Goal: Task Accomplishment & Management: Manage account settings

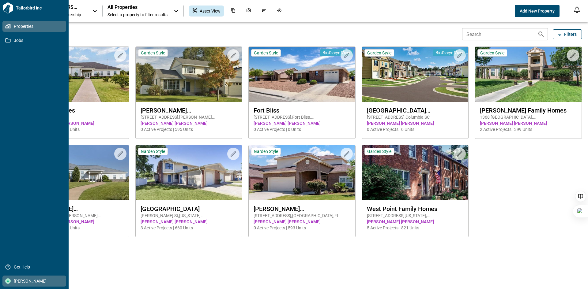
click at [27, 282] on span "[PERSON_NAME]" at bounding box center [36, 281] width 50 height 6
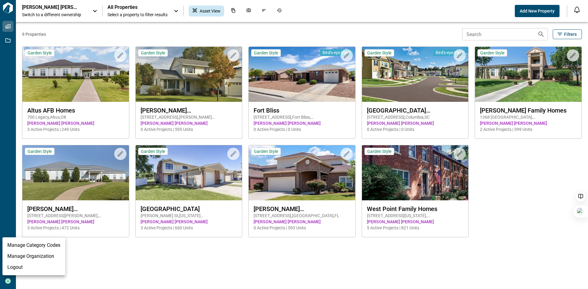
click at [32, 257] on li "Manage Organization" at bounding box center [33, 256] width 63 height 11
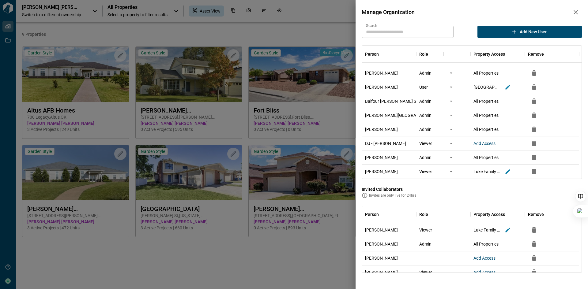
scroll to position [31, 0]
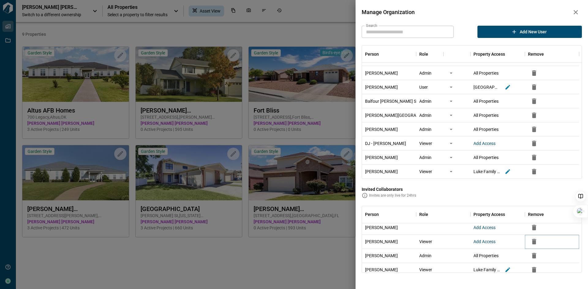
click at [535, 242] on icon "button" at bounding box center [534, 242] width 4 height 6
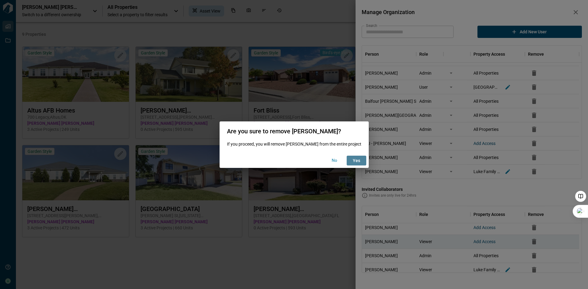
click at [358, 161] on span "yes" at bounding box center [356, 161] width 7 height 6
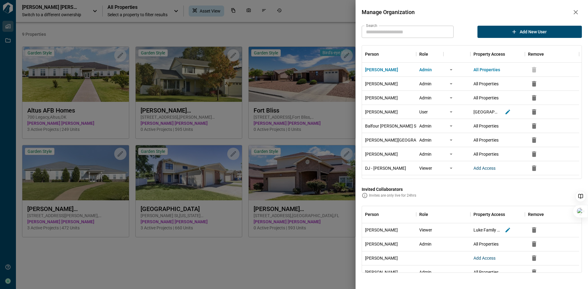
scroll to position [25, 0]
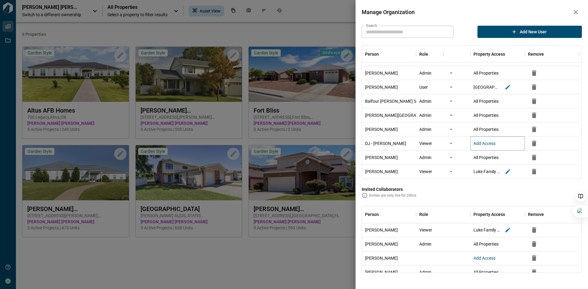
click at [491, 144] on span "Add Access" at bounding box center [484, 143] width 22 height 5
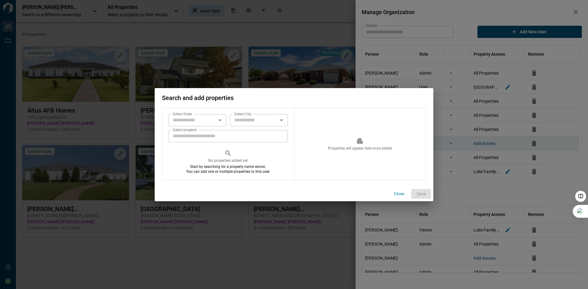
click at [230, 138] on input "Select property" at bounding box center [227, 136] width 119 height 12
click at [220, 119] on icon "Open" at bounding box center [219, 120] width 7 height 7
click at [220, 119] on icon "Close" at bounding box center [219, 120] width 3 height 2
click at [283, 121] on icon "Open" at bounding box center [281, 120] width 7 height 7
click at [252, 132] on p "All" at bounding box center [259, 134] width 58 height 11
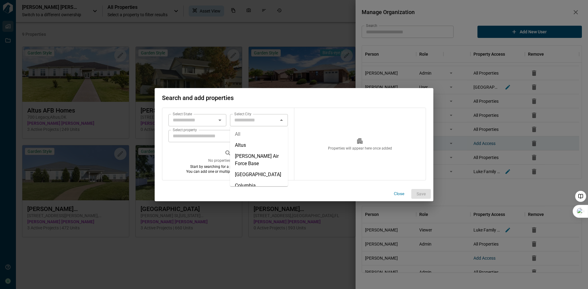
type input "***"
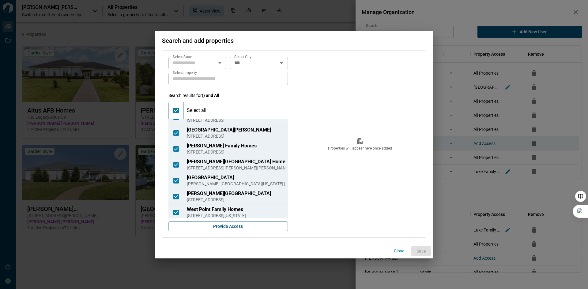
scroll to position [45, 0]
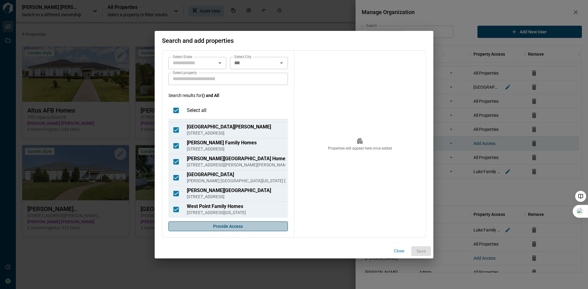
drag, startPoint x: 239, startPoint y: 226, endPoint x: 343, endPoint y: 237, distance: 104.4
click at [239, 225] on span "Provide Access" at bounding box center [228, 226] width 30 height 6
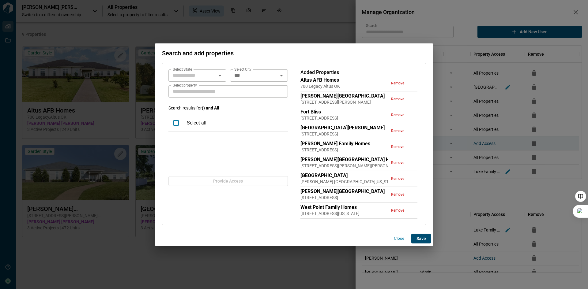
scroll to position [0, 0]
click at [425, 239] on span "Save" at bounding box center [420, 239] width 9 height 6
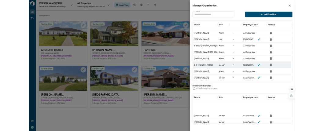
scroll to position [11, 0]
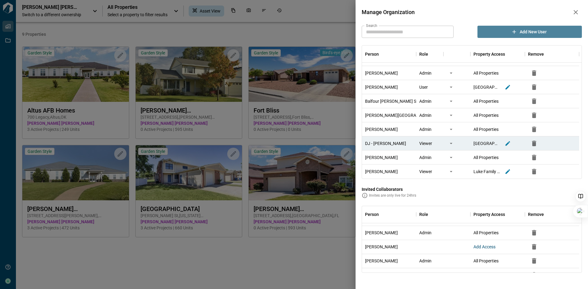
click at [538, 32] on span "Add new user" at bounding box center [532, 32] width 27 height 6
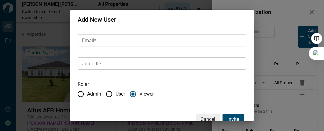
scroll to position [0, 0]
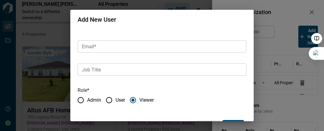
click at [237, 8] on div "Add New User Name* Name* Email* Email* Job Title Job Title Role* Admin User Vie…" at bounding box center [162, 65] width 324 height 131
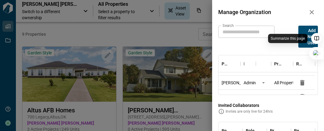
click at [307, 35] on div "Summarize this page" at bounding box center [287, 38] width 39 height 9
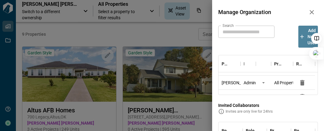
click at [304, 36] on button "Add new user" at bounding box center [309, 37] width 20 height 22
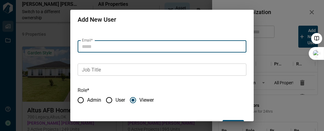
click at [109, 45] on input "Email*" at bounding box center [162, 46] width 169 height 12
paste input "**********"
type input "**********"
click at [103, 69] on input "Job Title" at bounding box center [162, 70] width 169 height 12
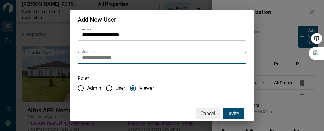
scroll to position [18, 0]
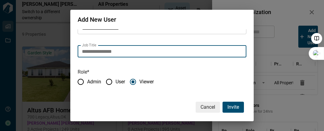
type input "**********"
click at [231, 109] on p "Invite" at bounding box center [234, 107] width 12 height 7
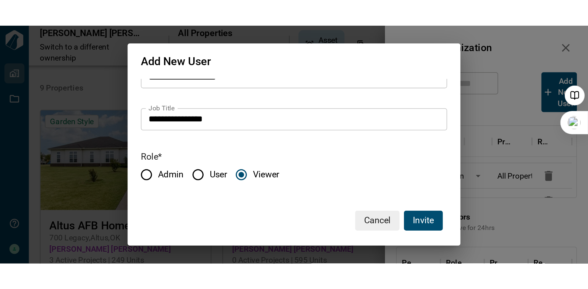
scroll to position [0, 0]
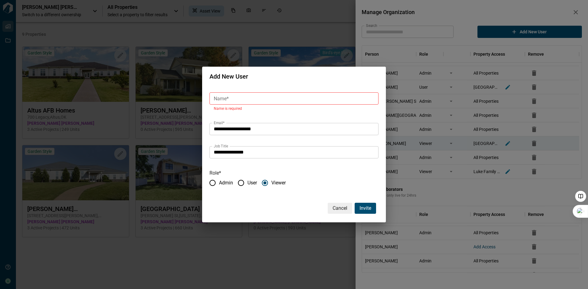
click at [248, 95] on input "Name*" at bounding box center [293, 98] width 169 height 12
type input "**********"
click at [293, 133] on input "**********" at bounding box center [293, 129] width 169 height 12
click at [362, 209] on p "Invite" at bounding box center [365, 208] width 12 height 7
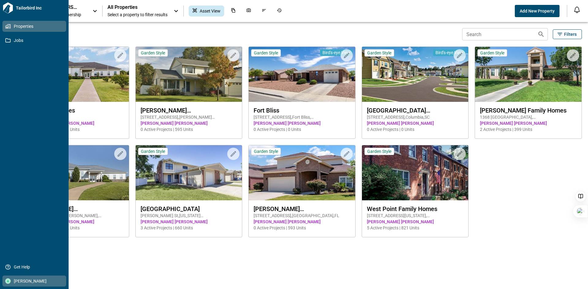
click at [10, 282] on div at bounding box center [8, 282] width 6 height 6
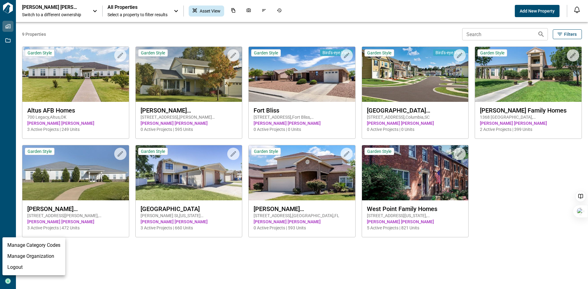
click at [25, 256] on li "Manage Organization" at bounding box center [33, 256] width 63 height 11
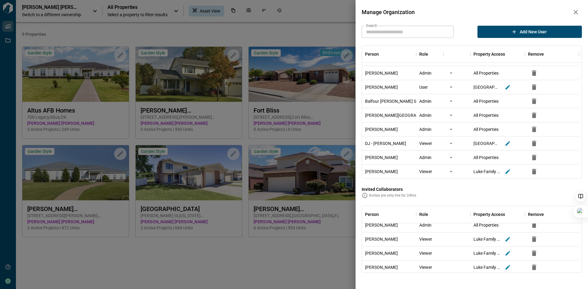
scroll to position [31, 0]
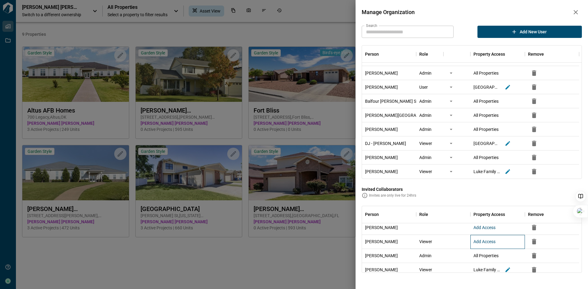
click at [484, 245] on div "Add Access" at bounding box center [497, 242] width 54 height 14
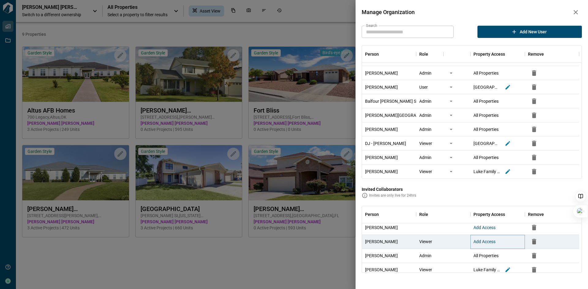
click at [486, 241] on span "Add Access" at bounding box center [484, 241] width 22 height 5
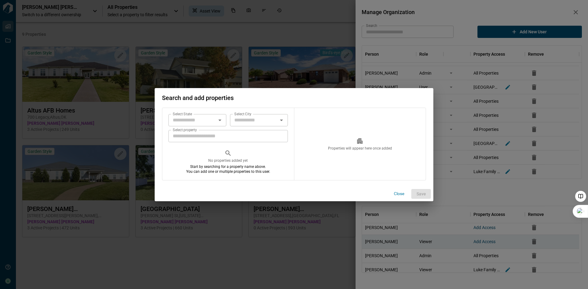
click at [280, 121] on icon "Open" at bounding box center [281, 120] width 7 height 7
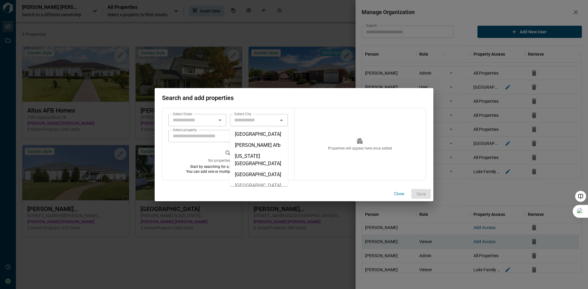
click at [256, 180] on p "[GEOGRAPHIC_DATA]" at bounding box center [259, 185] width 58 height 11
type input "**********"
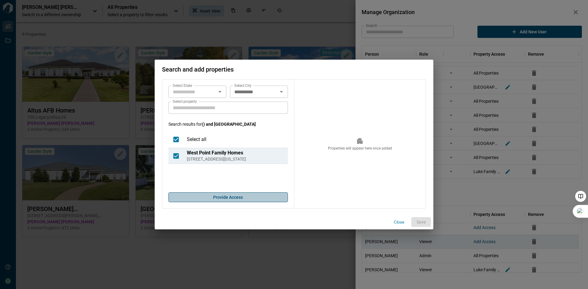
click at [235, 197] on span "Provide Access" at bounding box center [228, 197] width 30 height 6
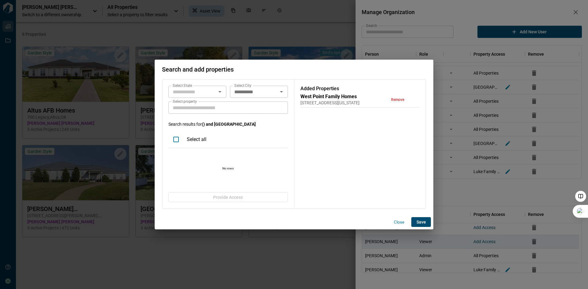
click at [425, 221] on span "Save" at bounding box center [420, 222] width 9 height 6
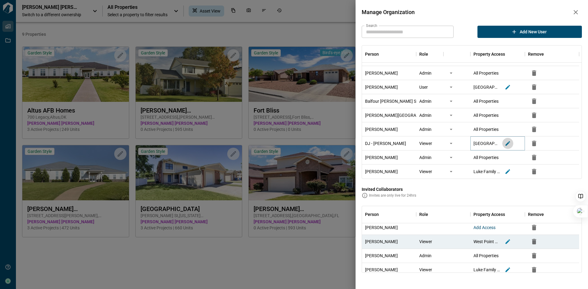
click at [507, 143] on icon "button" at bounding box center [507, 143] width 5 height 5
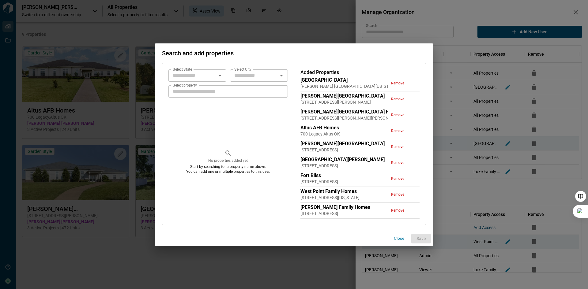
click at [396, 239] on button "Close" at bounding box center [399, 238] width 20 height 9
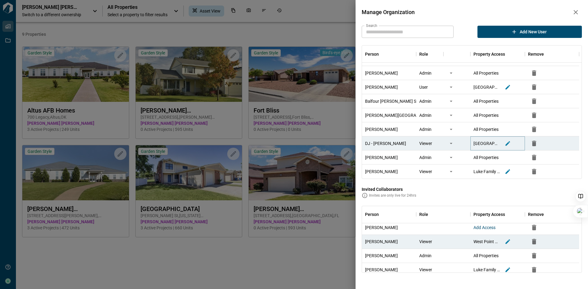
click at [507, 141] on icon "button" at bounding box center [507, 143] width 6 height 6
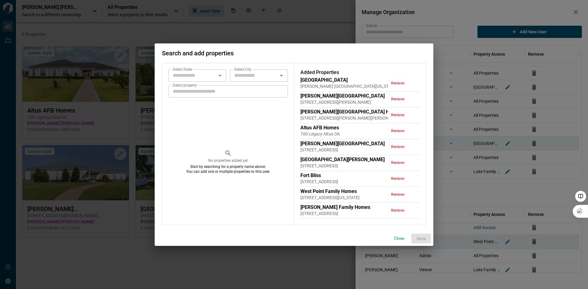
click at [253, 93] on input "Select property" at bounding box center [227, 91] width 119 height 12
click at [279, 77] on icon "Open" at bounding box center [281, 75] width 7 height 7
click at [255, 87] on p "All" at bounding box center [259, 89] width 58 height 11
type input "***"
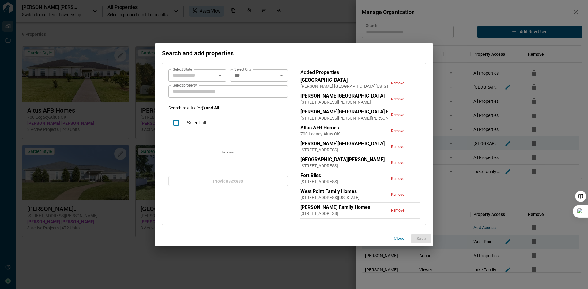
click at [398, 240] on button "Close" at bounding box center [399, 238] width 20 height 9
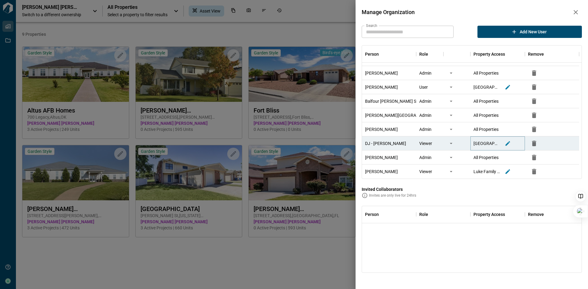
scroll to position [0, 0]
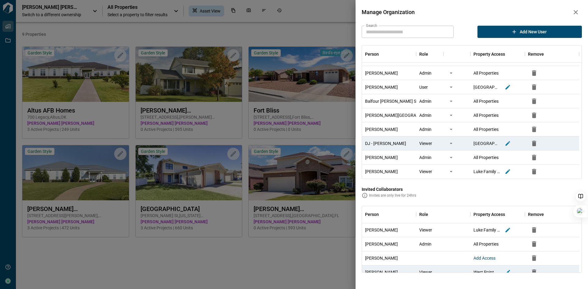
click at [577, 13] on icon "button" at bounding box center [575, 12] width 7 height 7
